Goal: Transaction & Acquisition: Book appointment/travel/reservation

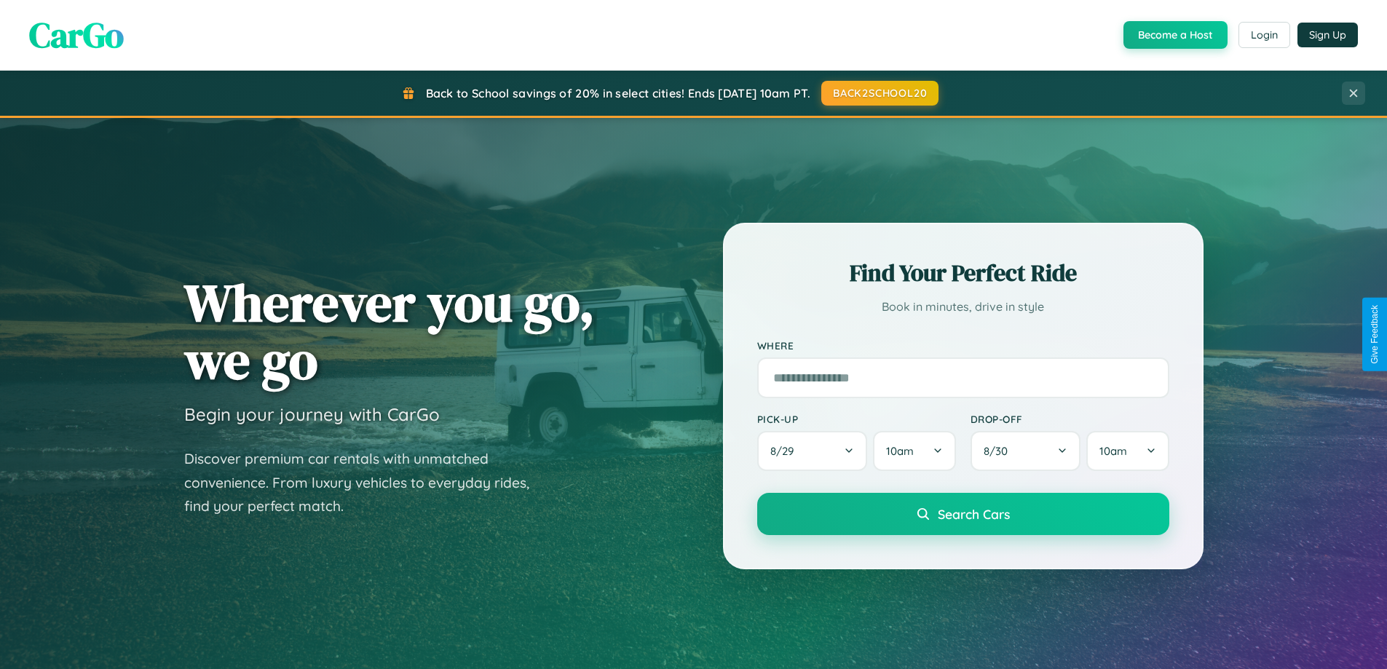
scroll to position [628, 0]
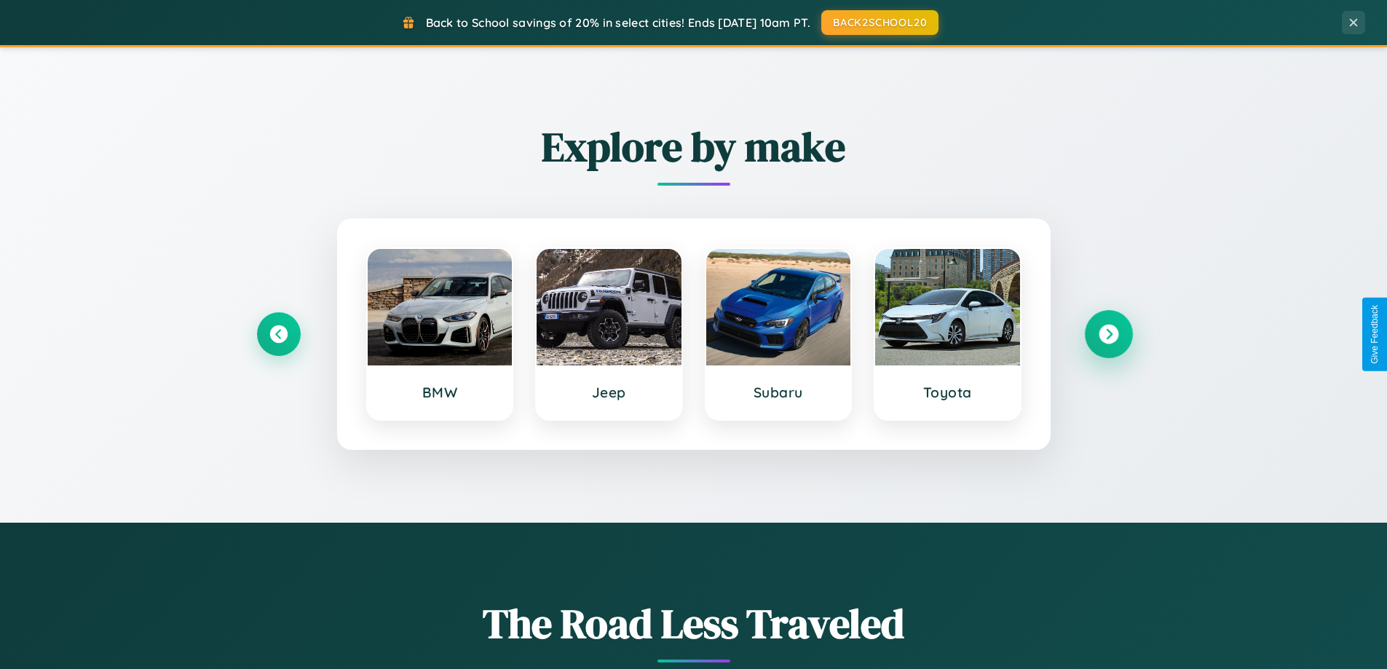
click at [1108, 334] on icon at bounding box center [1109, 335] width 20 height 20
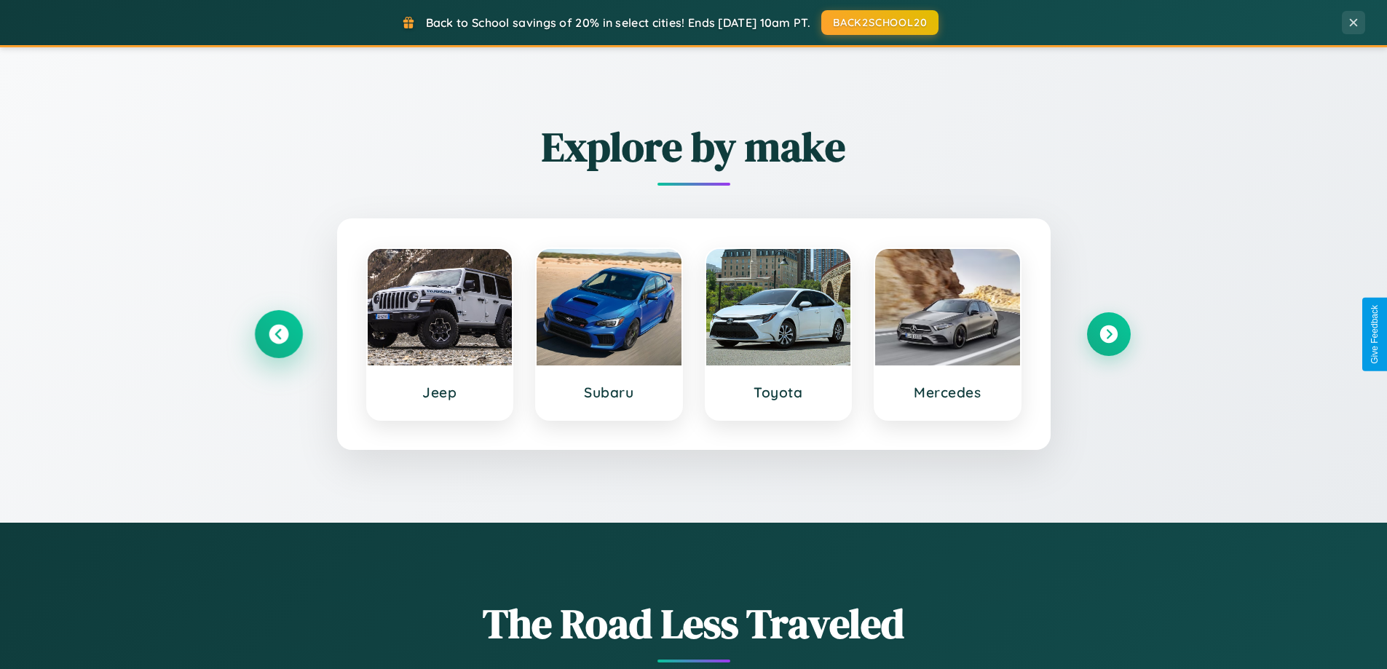
click at [278, 334] on icon at bounding box center [279, 335] width 20 height 20
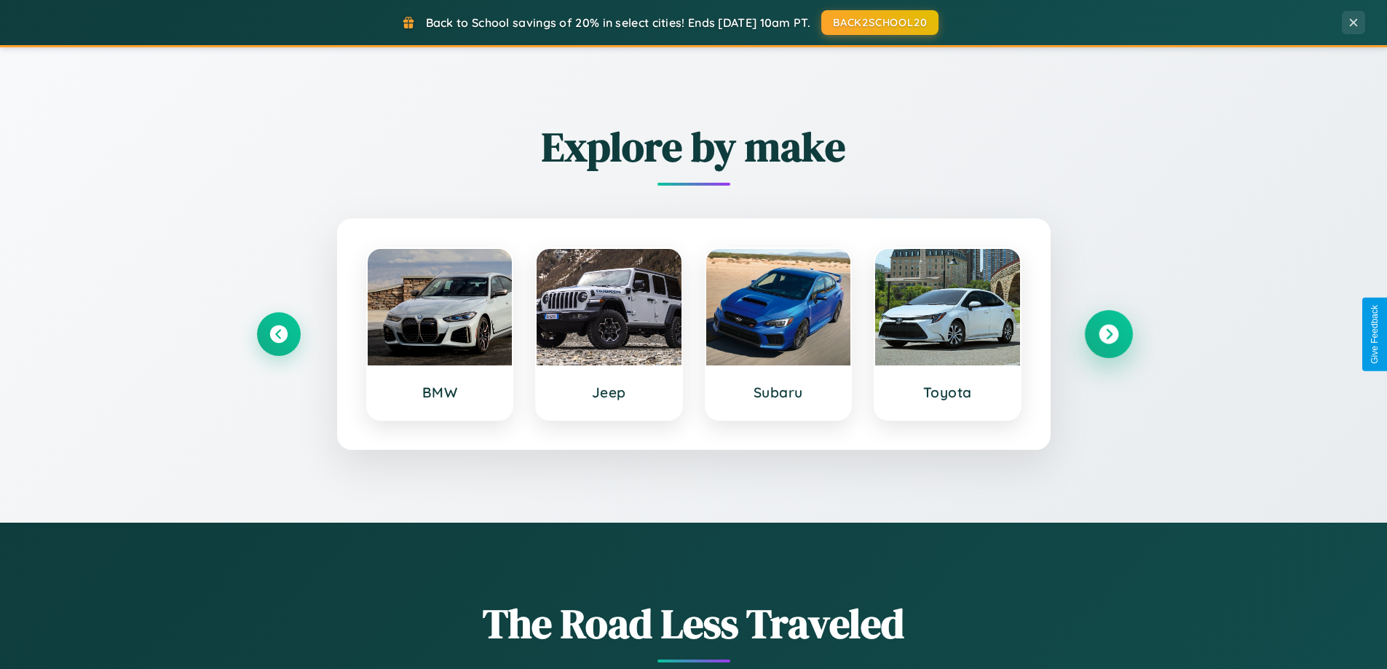
click at [1108, 334] on icon at bounding box center [1109, 335] width 20 height 20
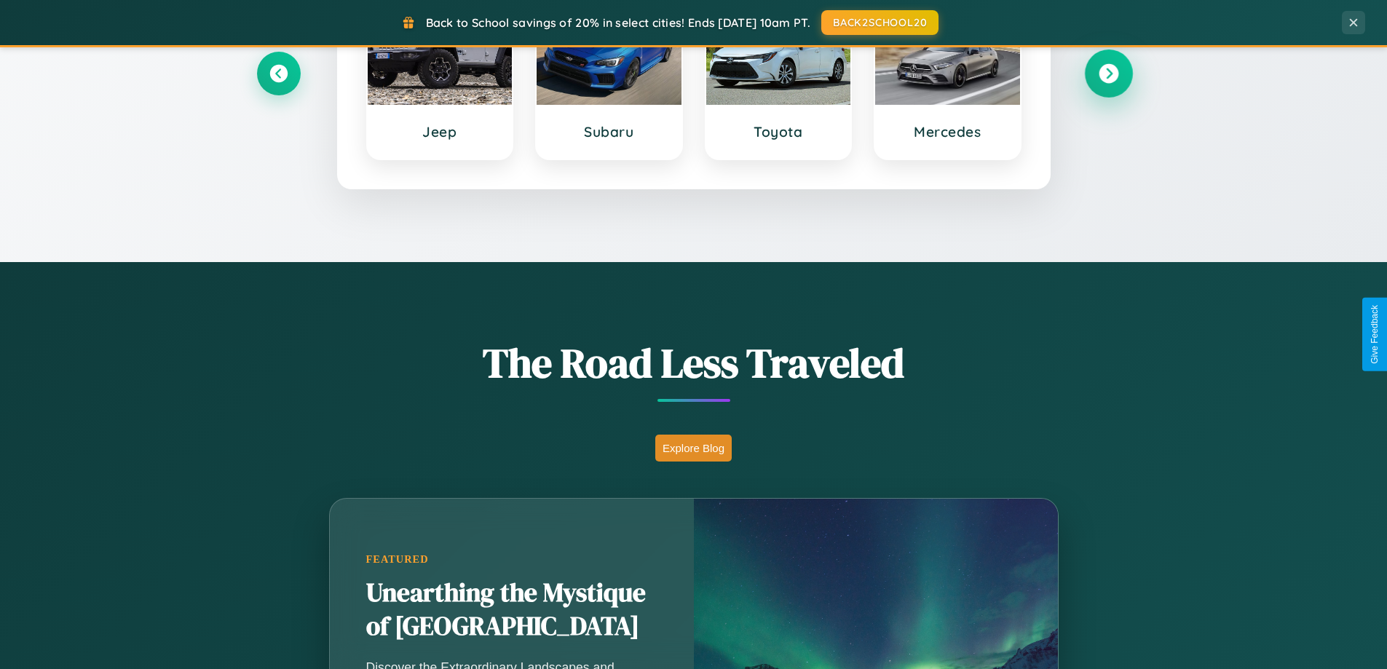
scroll to position [1002, 0]
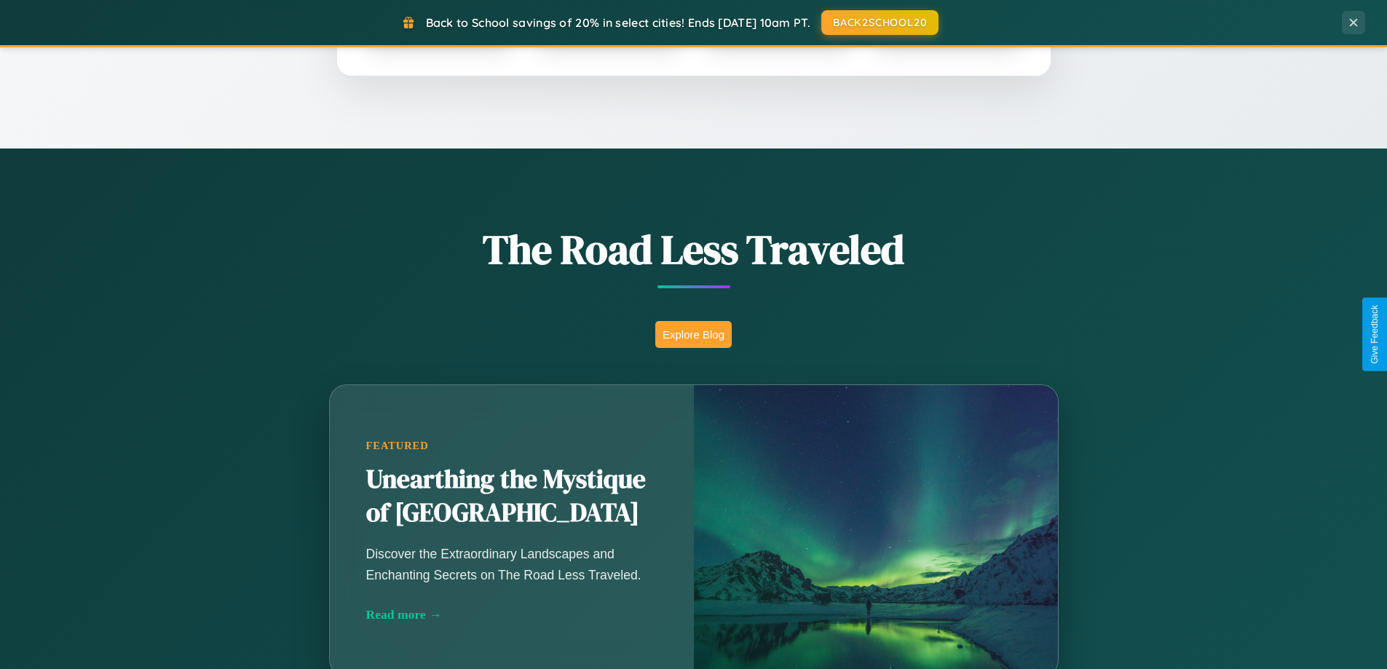
click at [693, 334] on button "Explore Blog" at bounding box center [693, 334] width 76 height 27
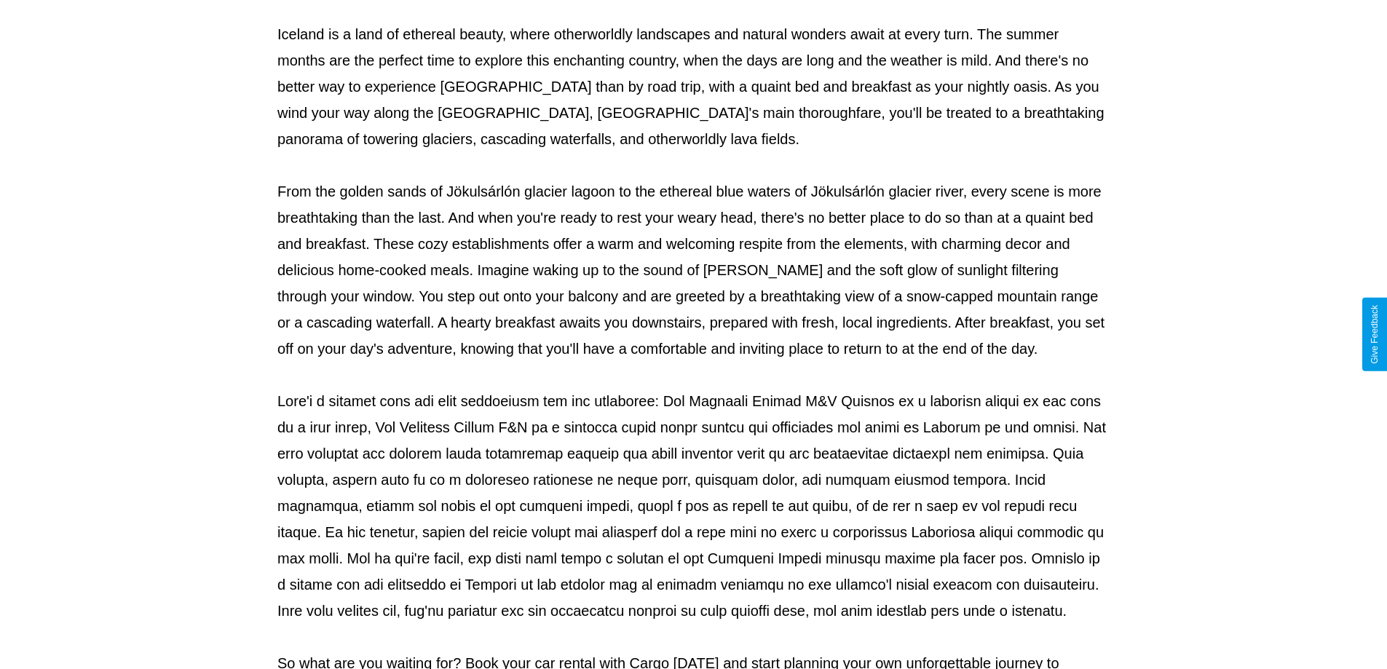
scroll to position [471, 0]
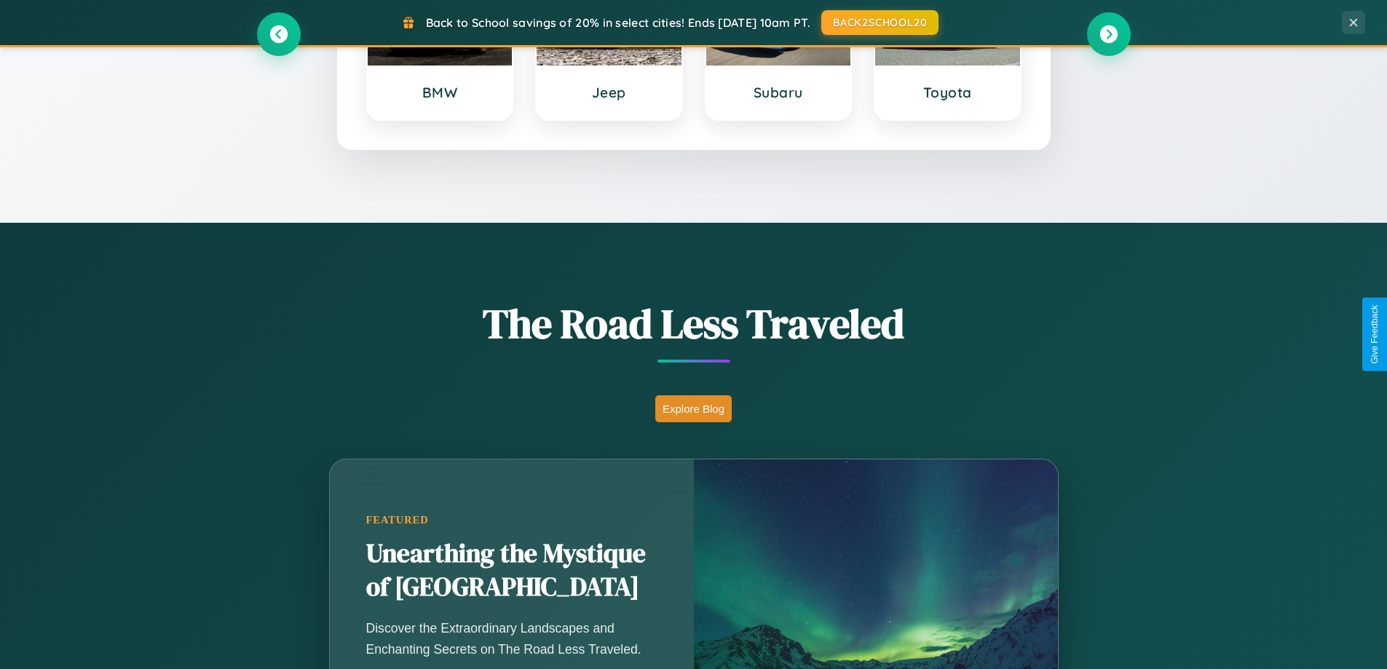
scroll to position [628, 0]
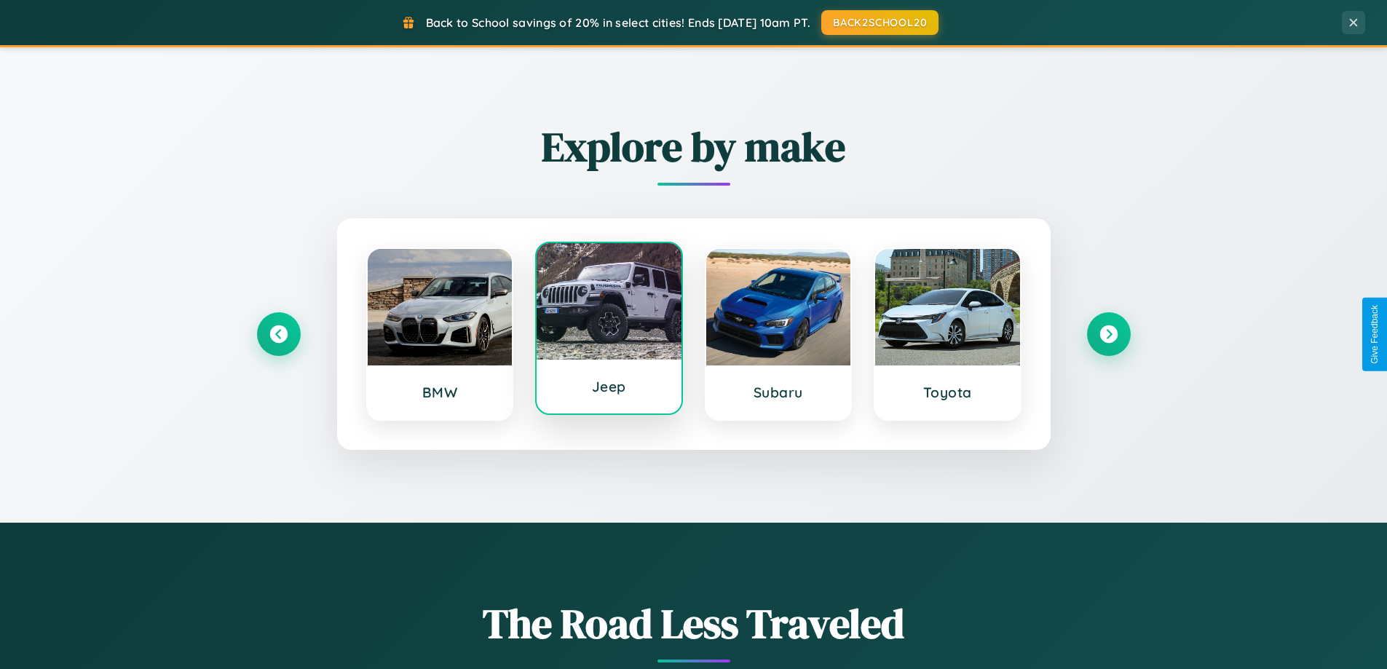
click at [609, 330] on div at bounding box center [609, 301] width 145 height 117
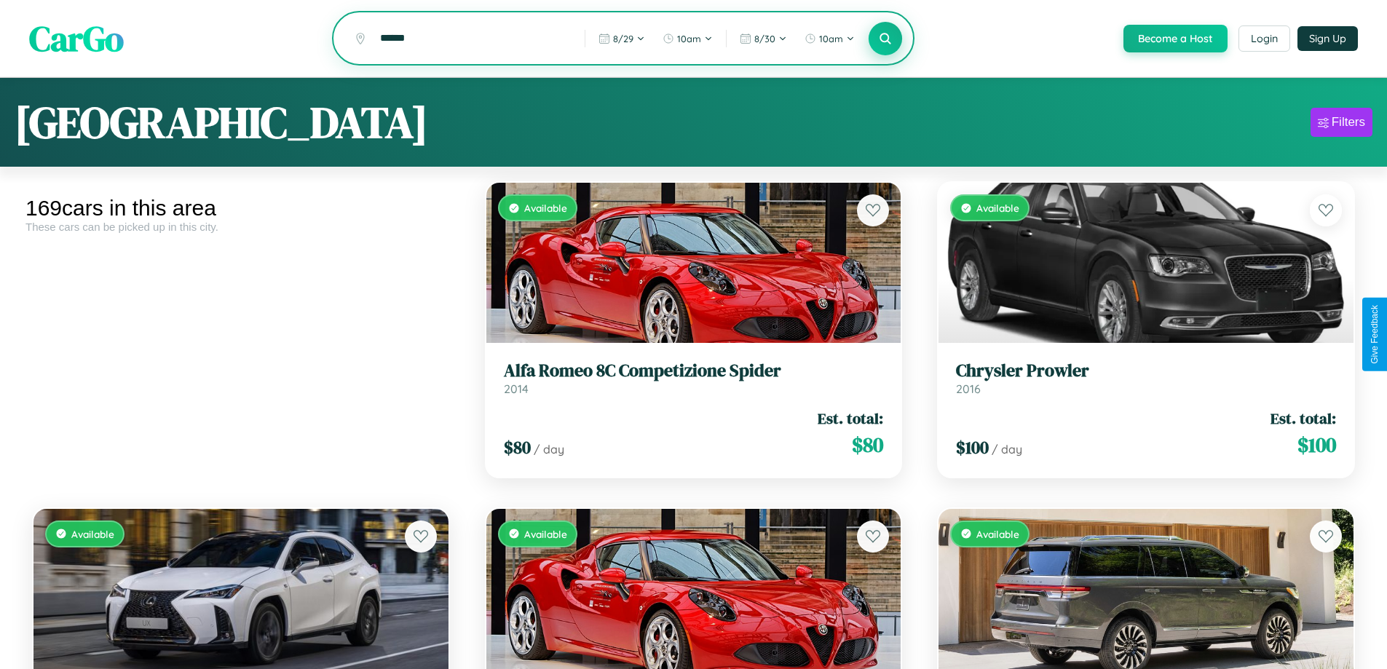
click at [885, 39] on icon at bounding box center [886, 38] width 14 height 14
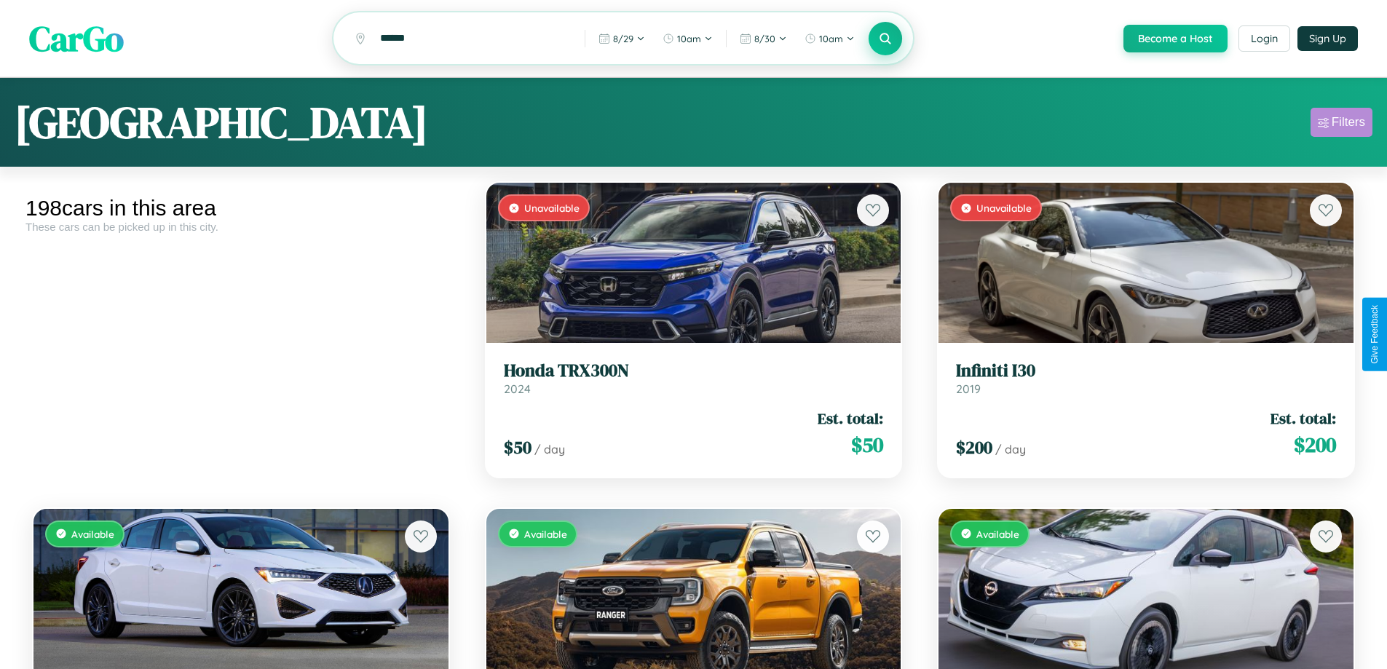
click at [1341, 125] on div "Filters" at bounding box center [1348, 122] width 33 height 15
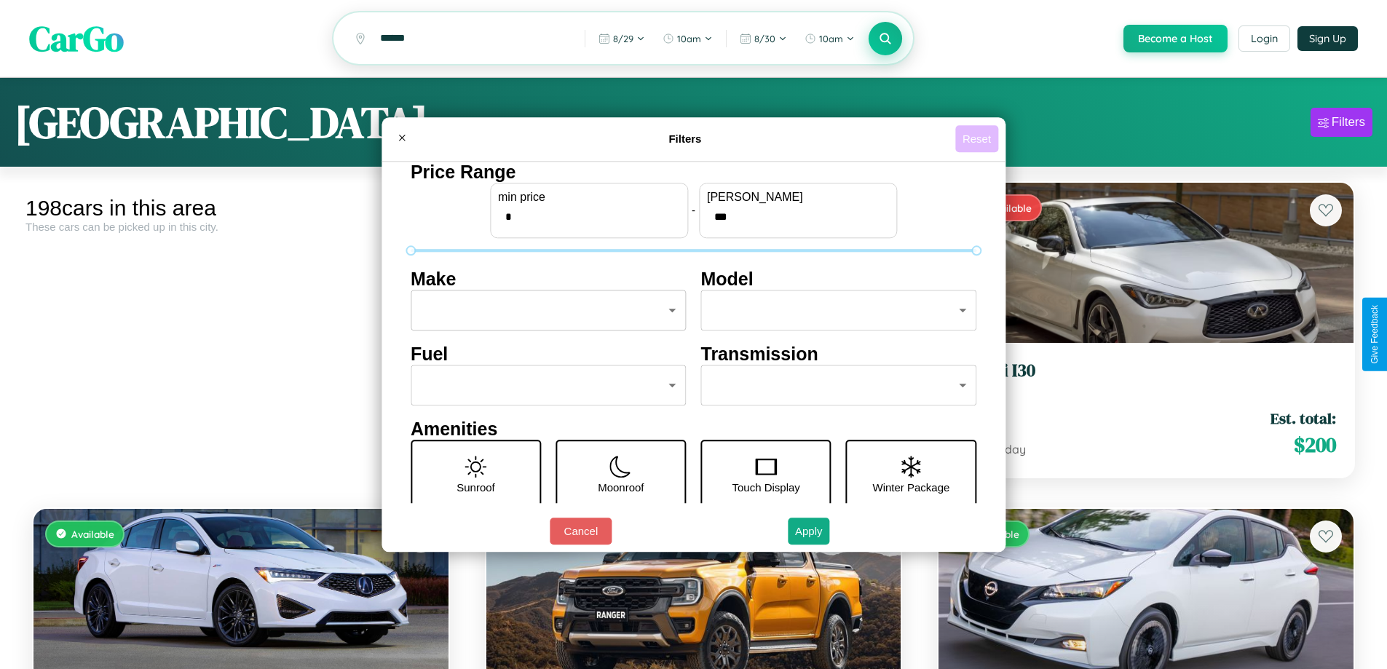
click at [979, 138] on button "Reset" at bounding box center [976, 138] width 43 height 27
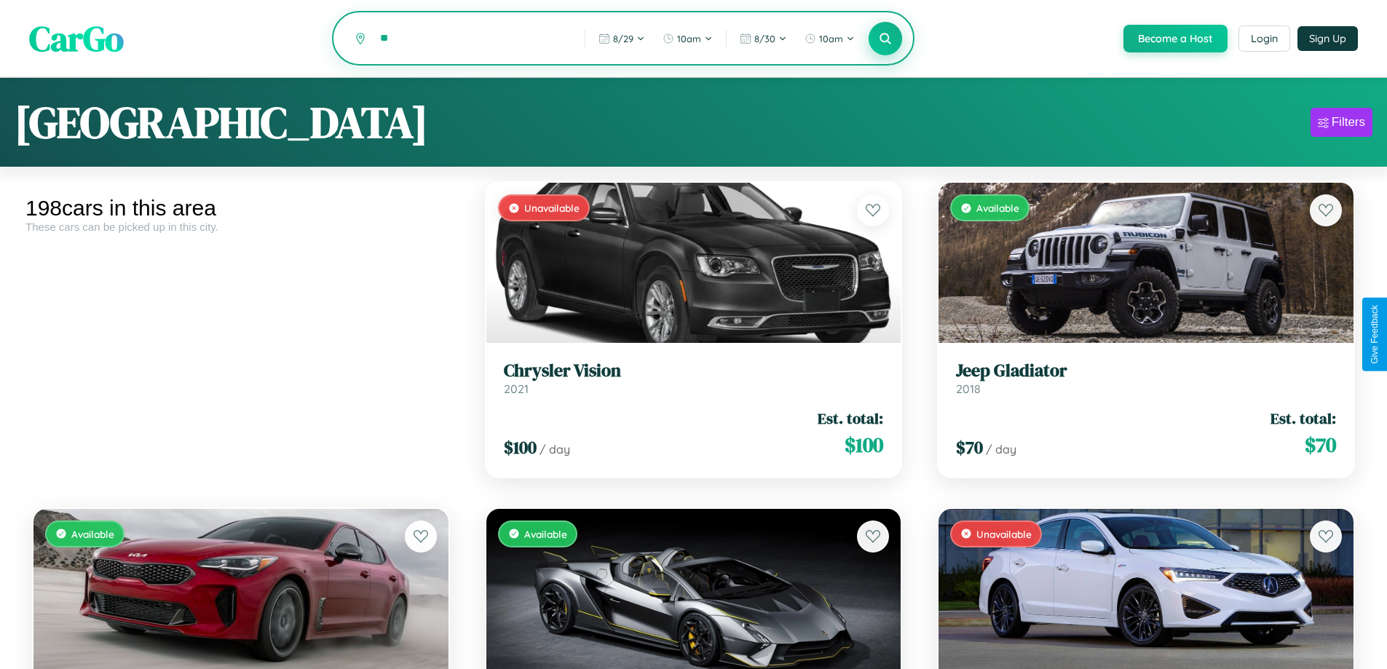
type input "*"
type input "**********"
click at [885, 39] on icon at bounding box center [886, 38] width 14 height 14
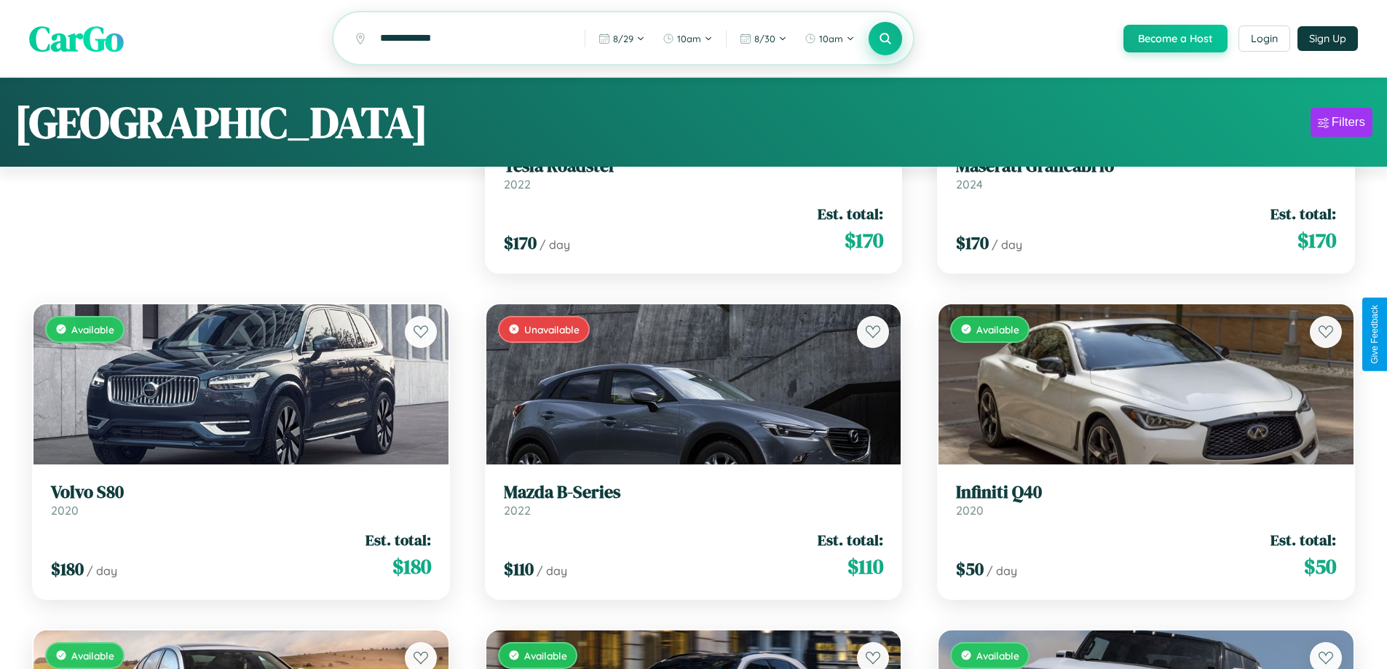
scroll to position [88, 0]
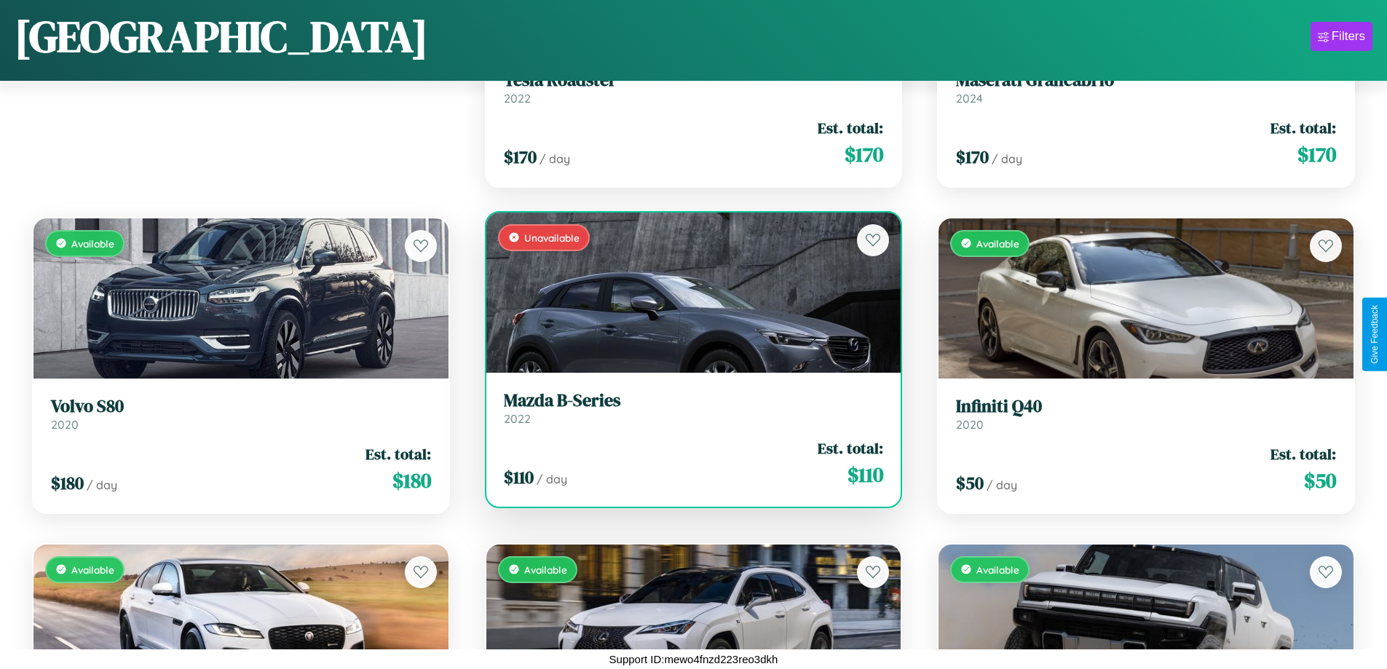
click at [687, 408] on h3 "Mazda B-Series" at bounding box center [694, 400] width 380 height 21
